Goal: Task Accomplishment & Management: Manage account settings

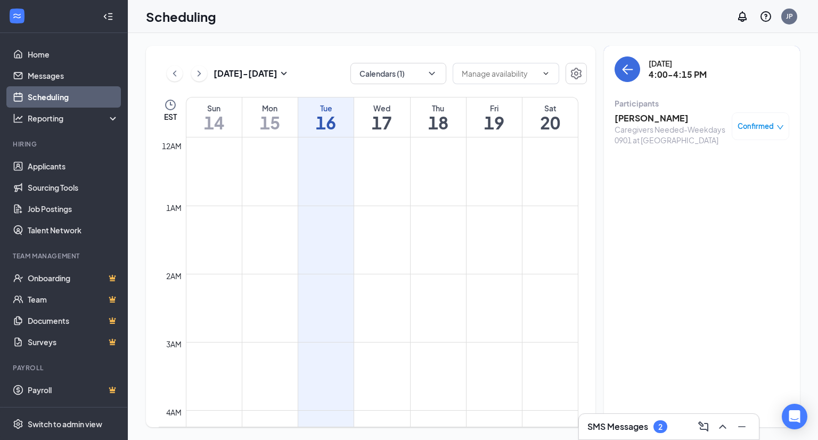
scroll to position [523, 0]
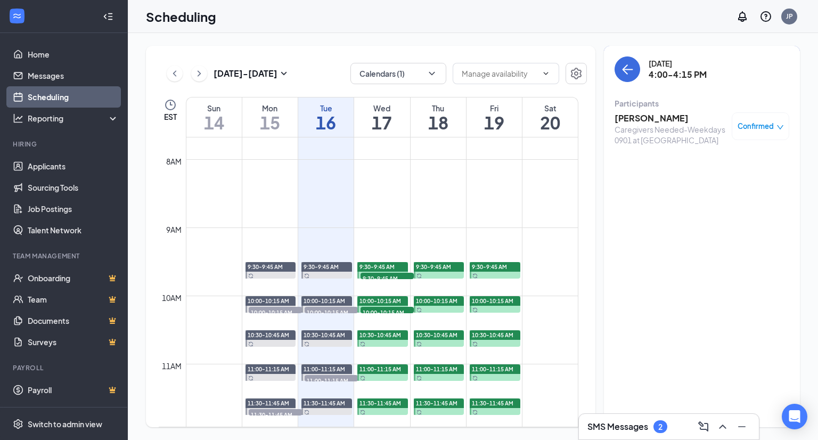
click at [632, 418] on div "SMS Messages 2" at bounding box center [668, 426] width 163 height 17
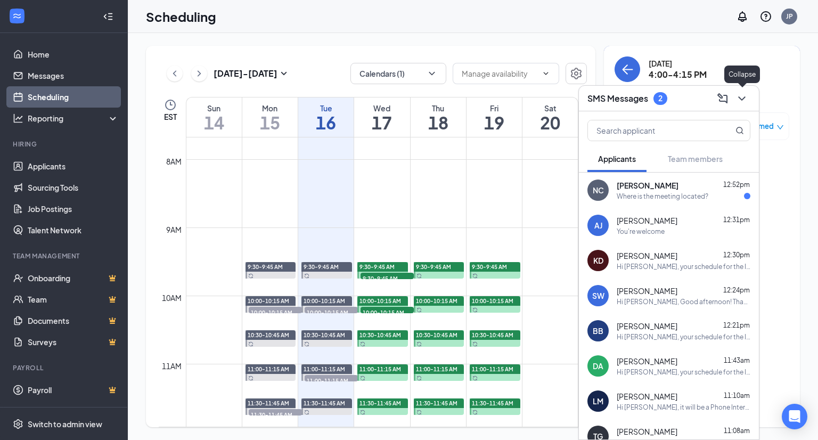
click at [743, 97] on icon "ChevronDown" at bounding box center [741, 98] width 7 height 4
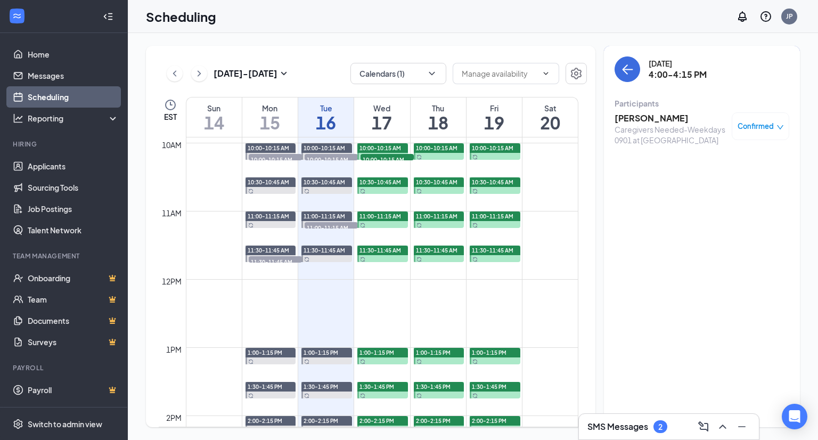
scroll to position [683, 0]
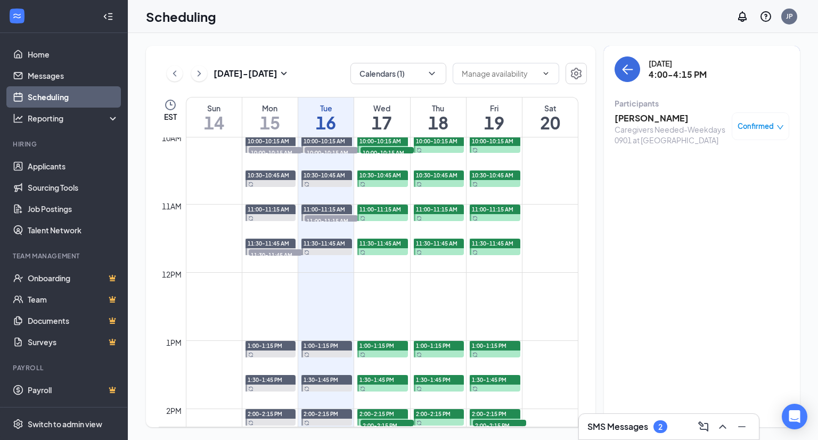
click at [643, 424] on h3 "SMS Messages" at bounding box center [617, 427] width 61 height 12
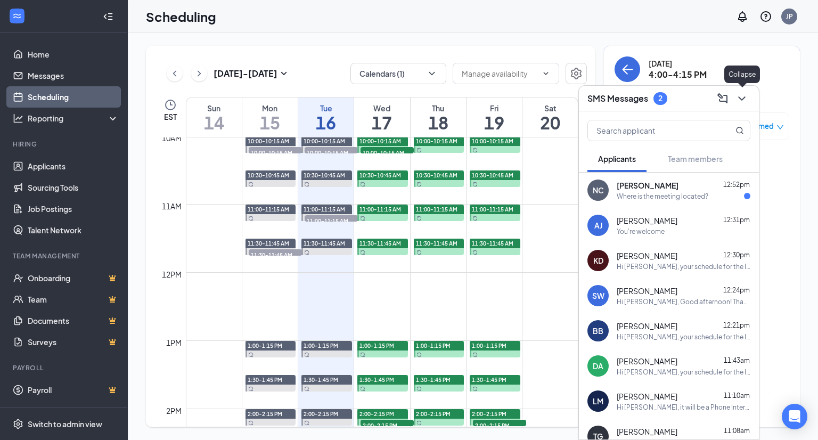
drag, startPoint x: 739, startPoint y: 97, endPoint x: 730, endPoint y: 100, distance: 9.4
click at [739, 96] on icon "ChevronDown" at bounding box center [741, 98] width 13 height 13
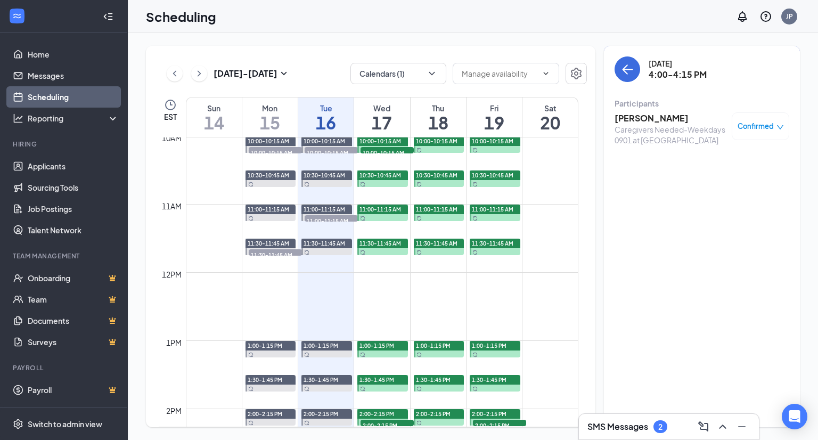
click at [627, 423] on h3 "SMS Messages" at bounding box center [617, 427] width 61 height 12
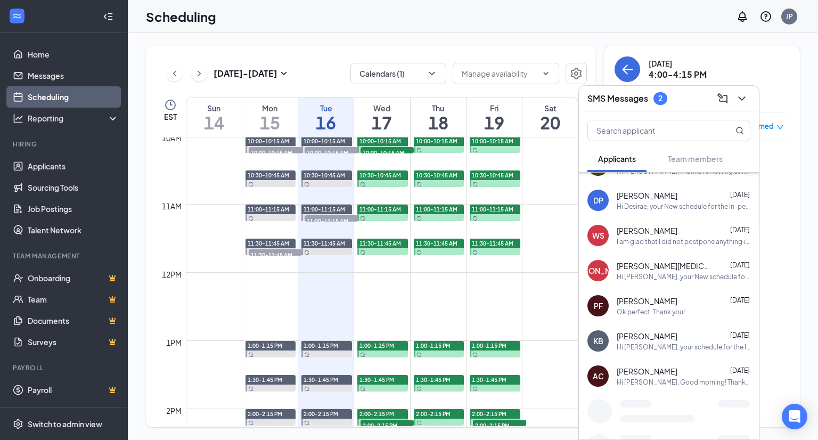
scroll to position [489, 0]
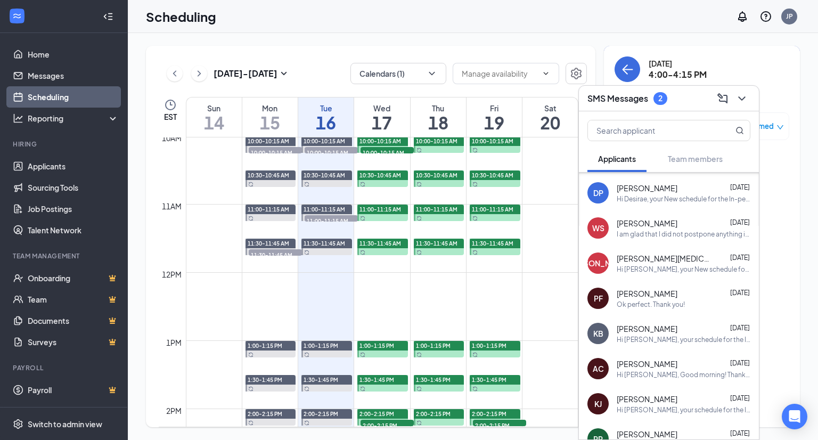
click at [661, 229] on div "I am glad that I did not postpone anything important for this phone interview @…" at bounding box center [683, 233] width 134 height 9
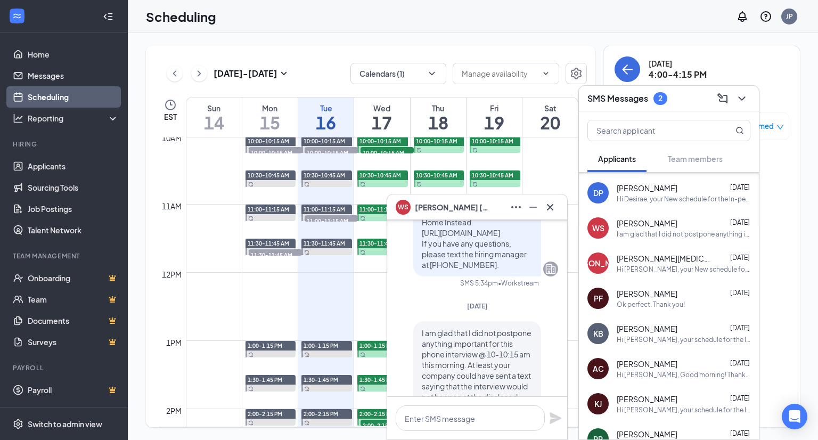
scroll to position [-106, 0]
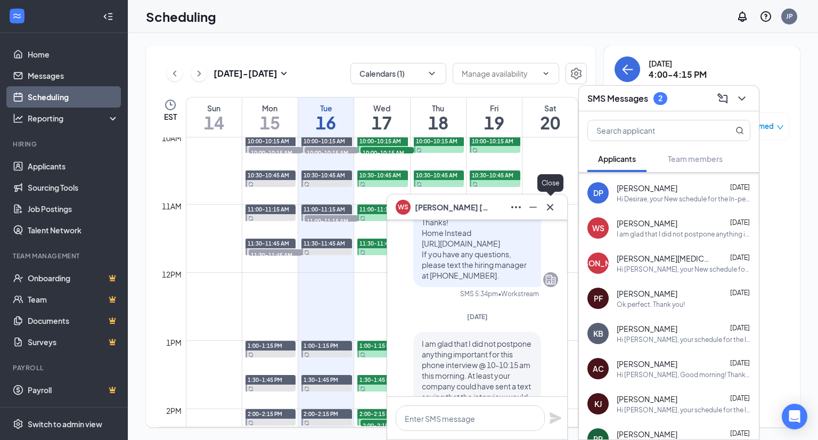
click at [554, 205] on icon "Cross" at bounding box center [550, 207] width 13 height 13
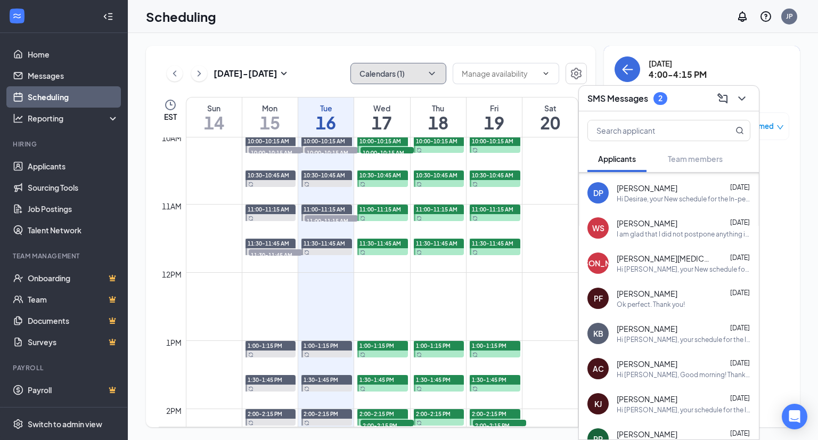
click at [411, 73] on button "Calendars (1)" at bounding box center [398, 73] width 96 height 21
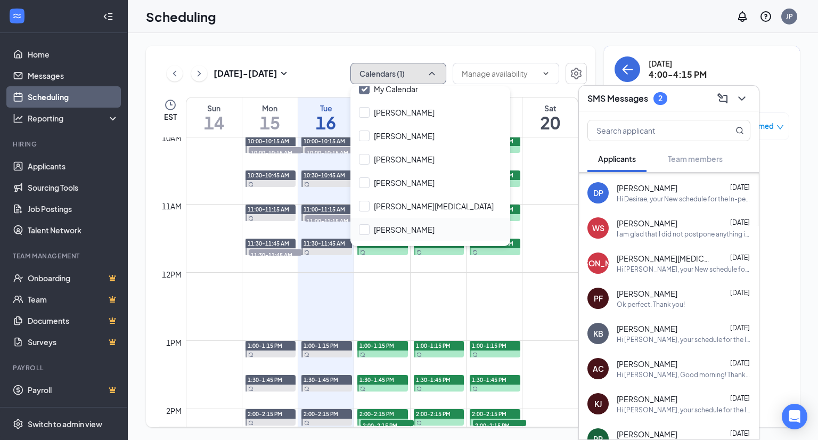
scroll to position [51, 0]
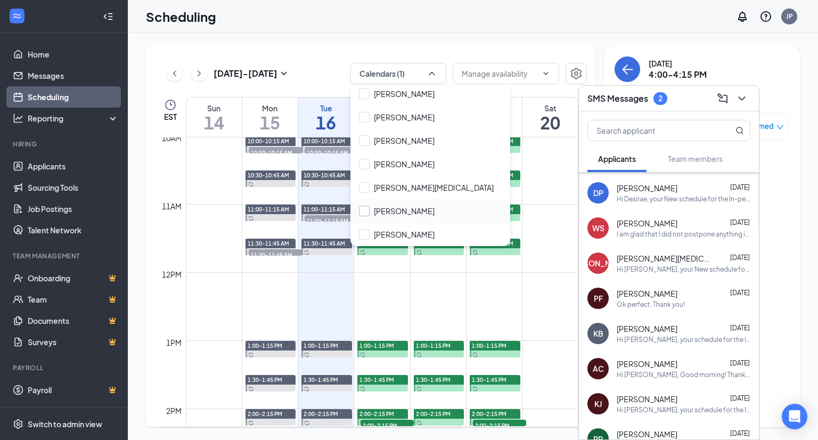
click at [401, 209] on input "[PERSON_NAME]" at bounding box center [397, 210] width 76 height 11
checkbox input "true"
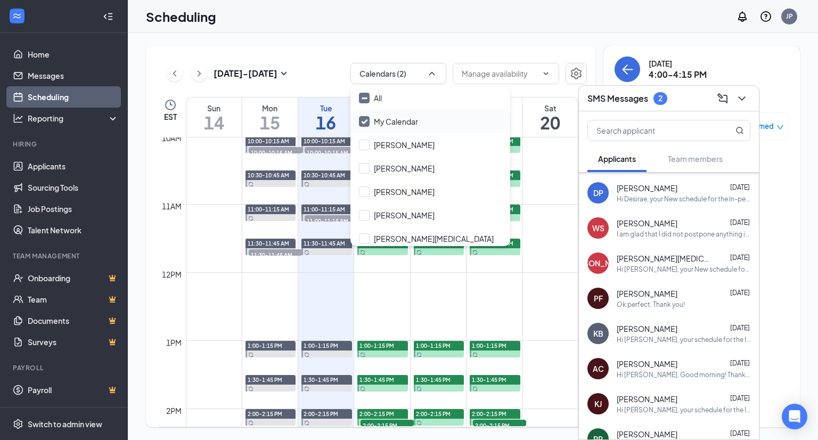
click at [394, 123] on input "My Calendar" at bounding box center [388, 121] width 59 height 11
checkbox input "false"
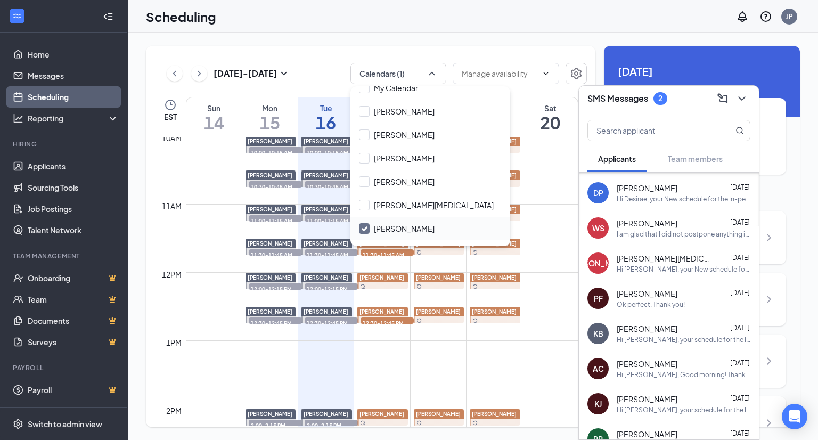
scroll to position [51, 0]
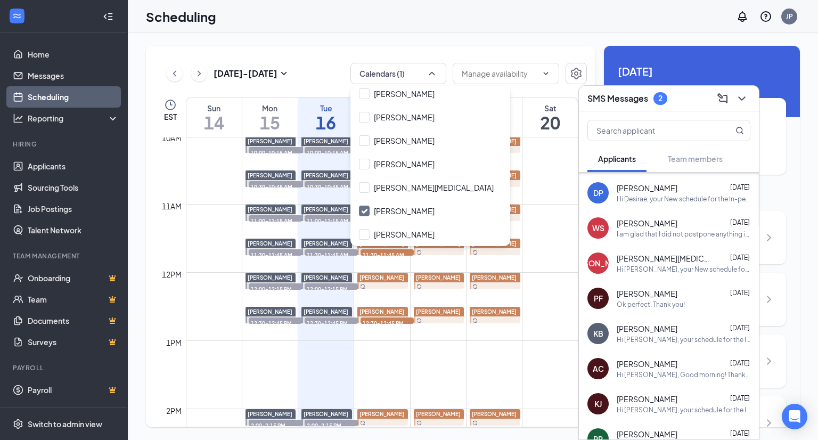
drag, startPoint x: 577, startPoint y: 31, endPoint x: 590, endPoint y: 35, distance: 13.8
click at [577, 31] on div "Scheduling JP" at bounding box center [473, 16] width 690 height 33
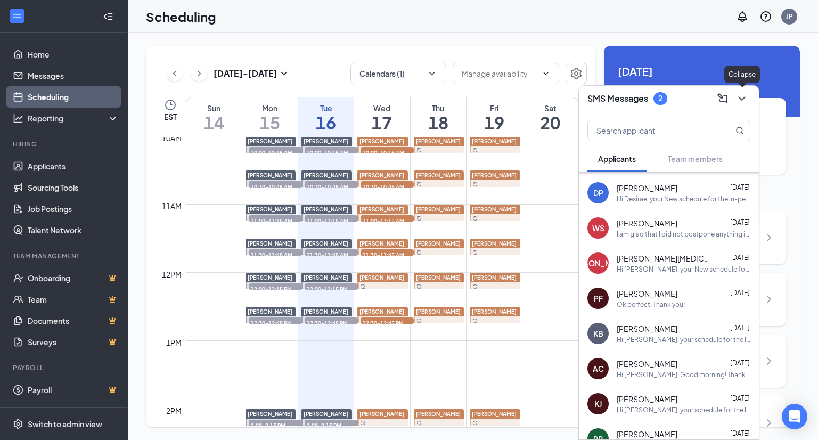
click at [739, 94] on icon "ChevronDown" at bounding box center [741, 98] width 13 height 13
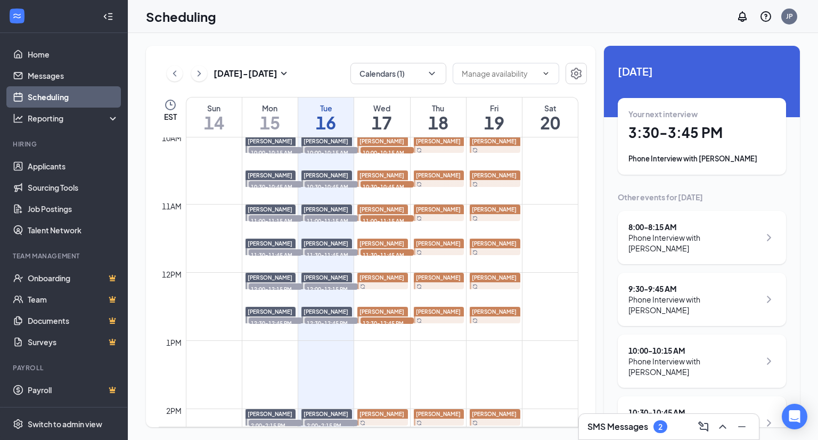
click at [275, 122] on h1 "15" at bounding box center [269, 122] width 55 height 18
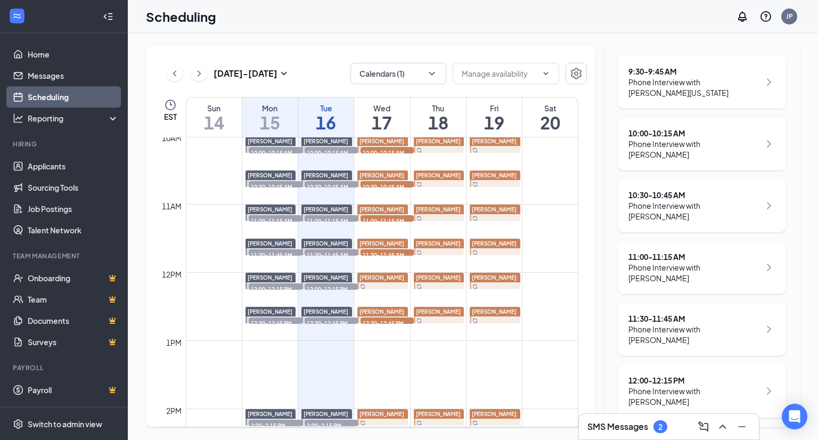
scroll to position [95, 0]
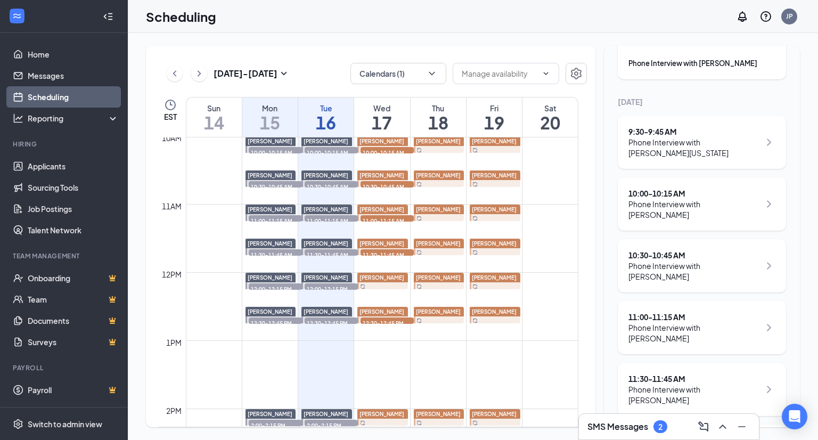
click at [695, 215] on div "Phone Interview with [PERSON_NAME]" at bounding box center [693, 209] width 131 height 21
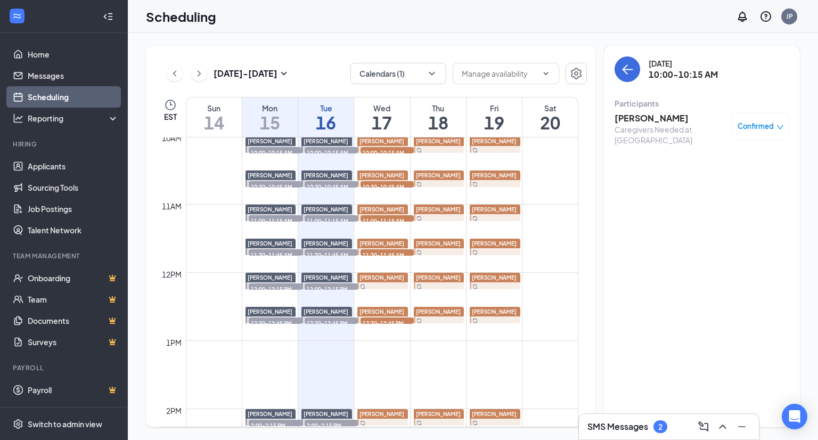
click at [648, 118] on h3 "[PERSON_NAME]" at bounding box center [670, 118] width 112 height 12
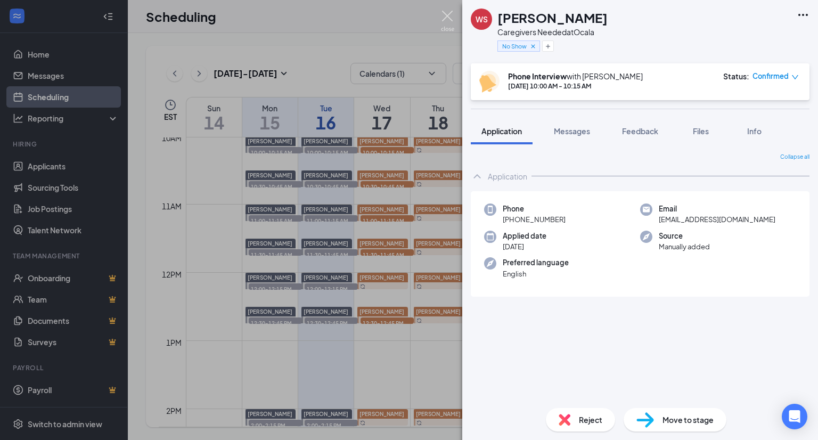
click at [445, 15] on img at bounding box center [447, 21] width 13 height 21
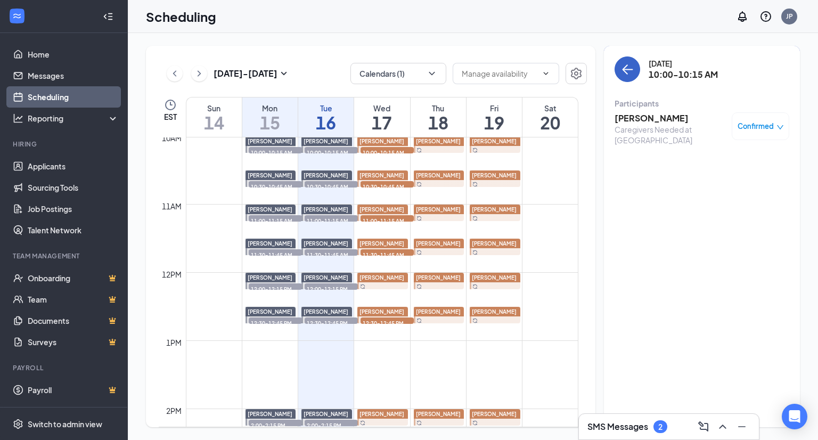
click at [623, 70] on icon "ArrowLeft" at bounding box center [628, 69] width 10 height 1
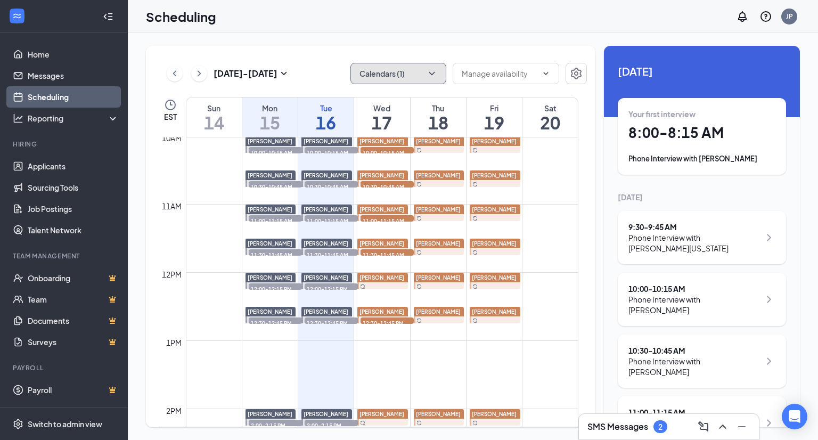
click at [417, 67] on button "Calendars (1)" at bounding box center [398, 73] width 96 height 21
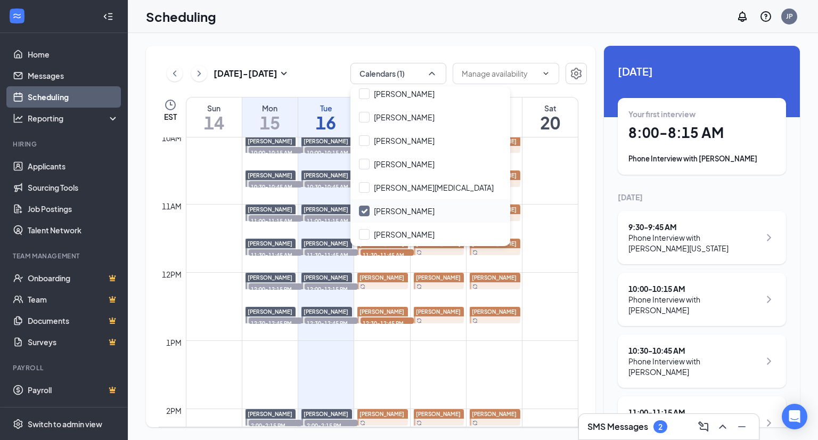
click at [401, 213] on input "[PERSON_NAME]" at bounding box center [397, 210] width 76 height 11
checkbox input "true"
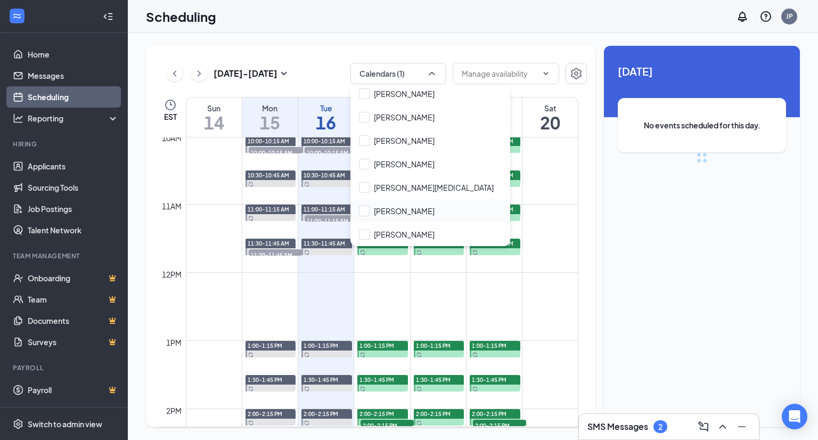
checkbox input "true"
checkbox input "false"
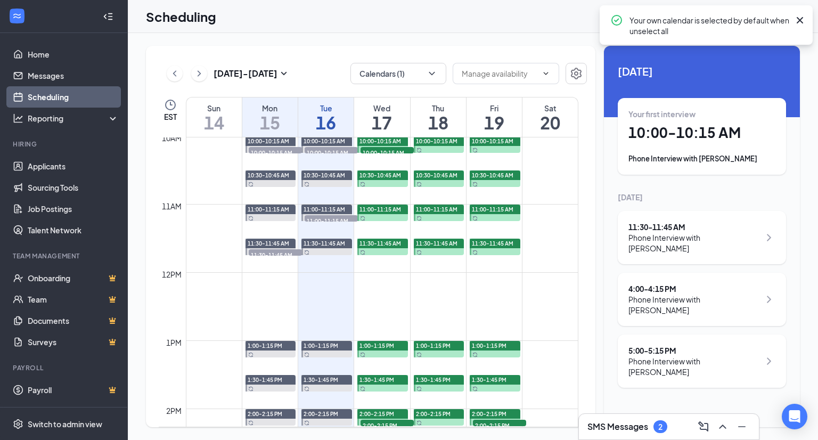
click at [490, 37] on div "[DATE] - [DATE] Calendars (1) EST Sun 14 Mon 15 Tue 16 Wed 17 Thu 18 Fri 19 Sat…" at bounding box center [473, 236] width 690 height 407
drag, startPoint x: 329, startPoint y: 113, endPoint x: 344, endPoint y: 120, distance: 16.4
click at [329, 114] on h1 "16" at bounding box center [325, 122] width 55 height 18
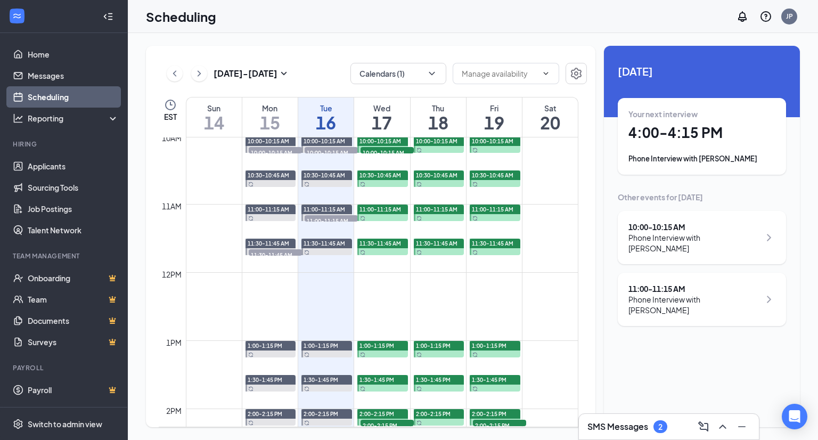
click at [674, 163] on div "Phone Interview with [PERSON_NAME]" at bounding box center [701, 158] width 147 height 11
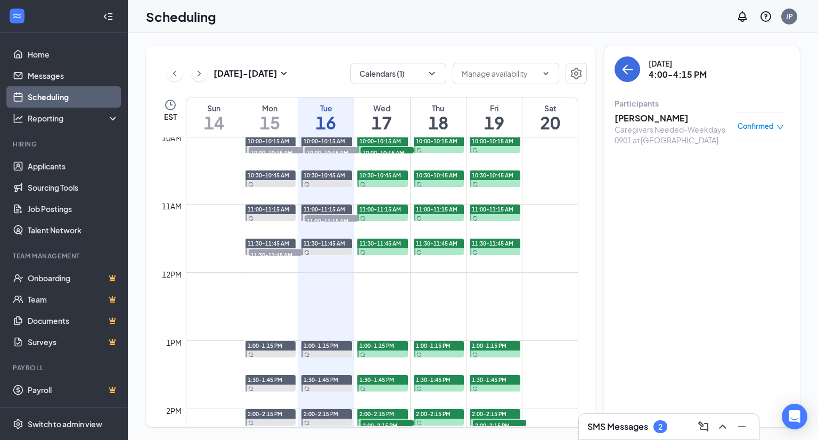
click at [635, 119] on h3 "[PERSON_NAME]" at bounding box center [670, 118] width 112 height 12
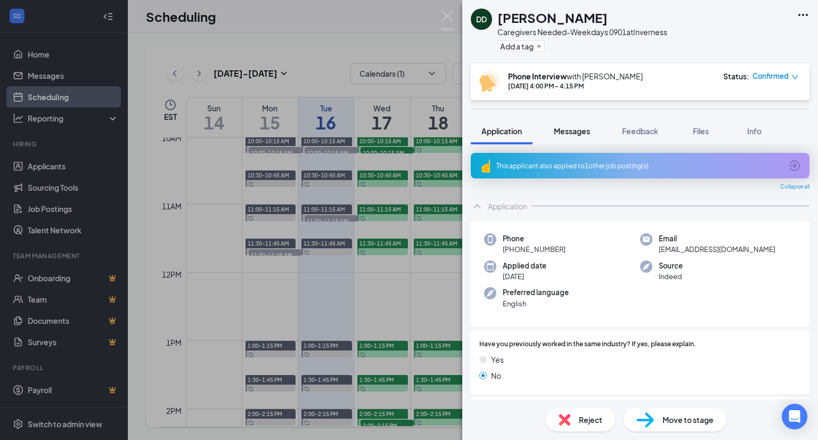
click at [576, 133] on span "Messages" at bounding box center [572, 131] width 36 height 10
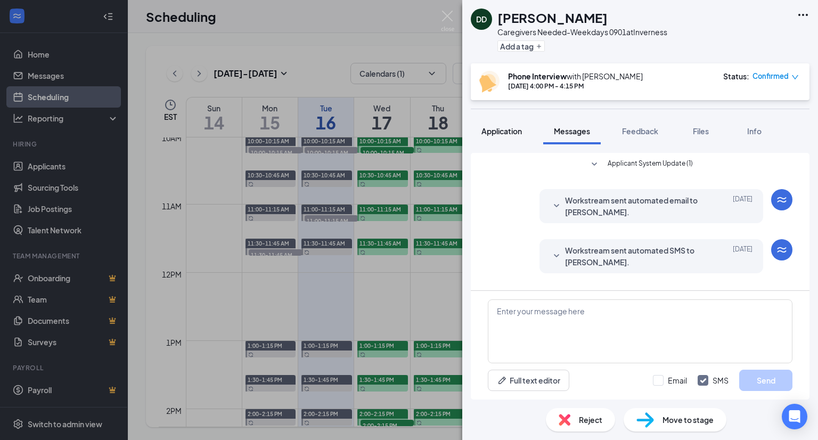
click at [505, 133] on span "Application" at bounding box center [501, 131] width 40 height 10
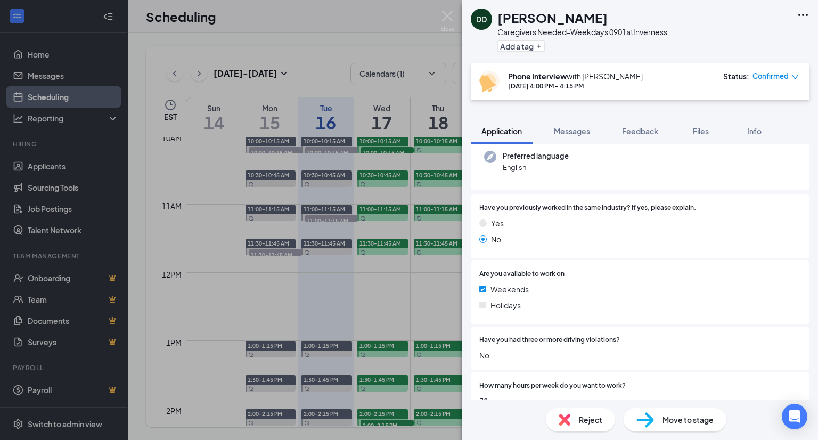
scroll to position [79, 0]
